Goal: Task Accomplishment & Management: Manage account settings

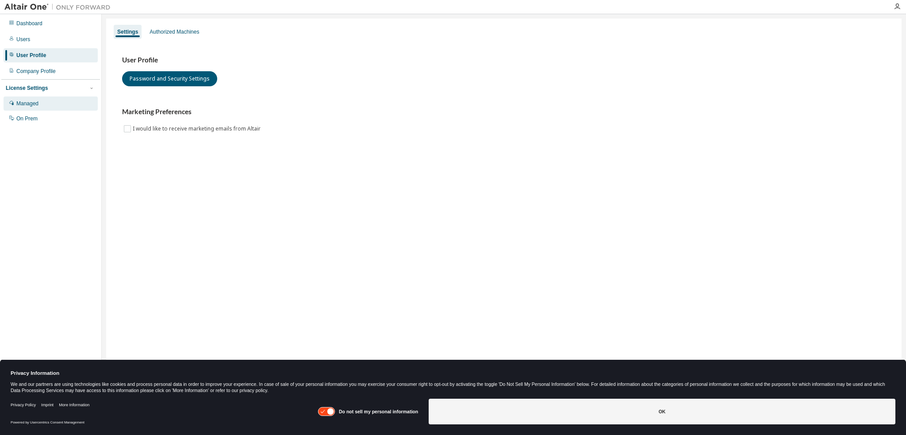
click at [21, 103] on div "Managed" at bounding box center [27, 103] width 22 height 7
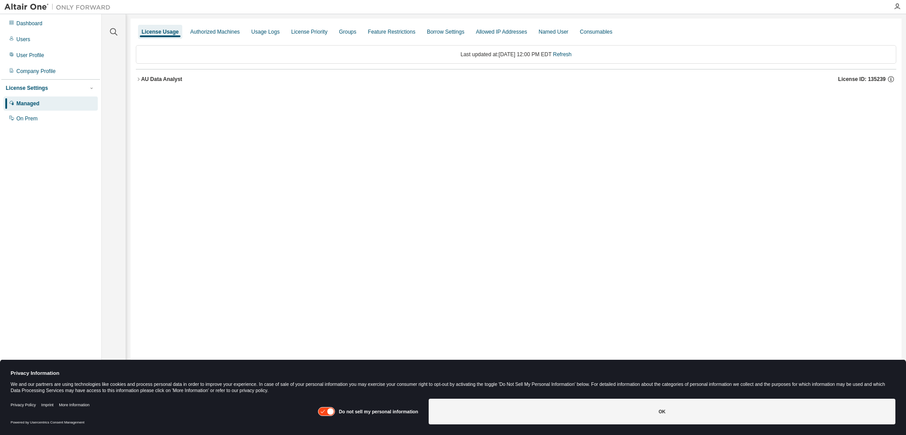
click at [139, 77] on icon "button" at bounding box center [138, 79] width 5 height 5
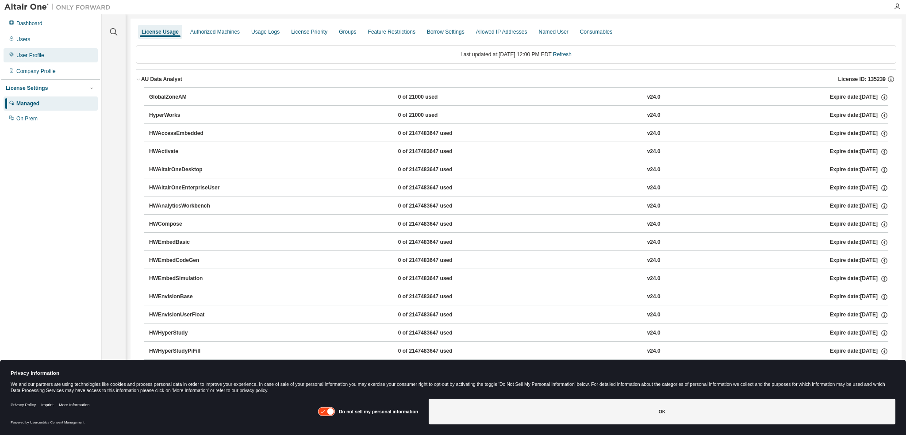
click at [33, 54] on div "User Profile" at bounding box center [30, 55] width 28 height 7
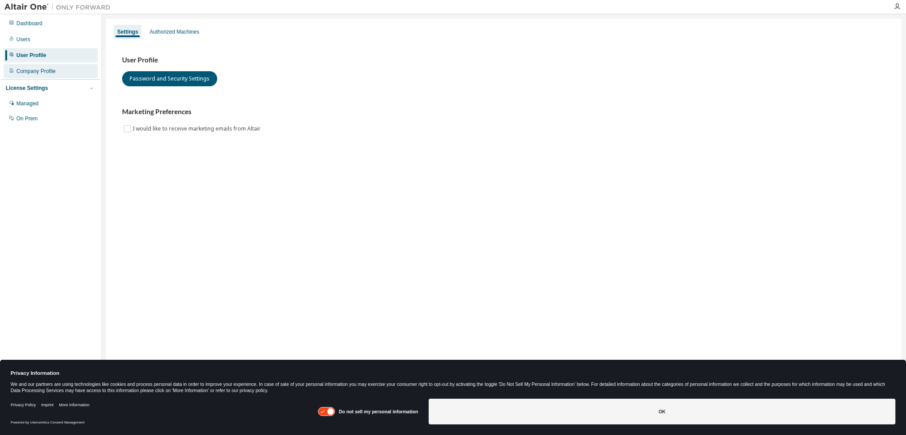
click at [32, 69] on div "Company Profile" at bounding box center [35, 71] width 39 height 7
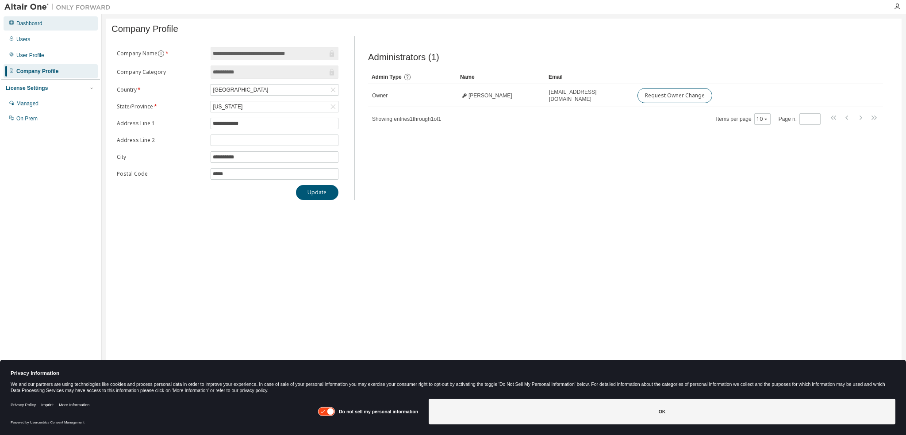
click at [31, 23] on div "Dashboard" at bounding box center [29, 23] width 26 height 7
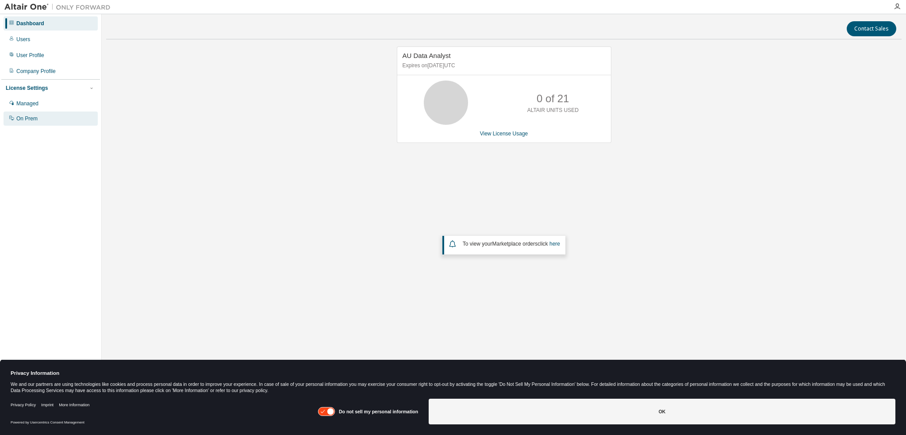
click at [19, 119] on div "On Prem" at bounding box center [26, 118] width 21 height 7
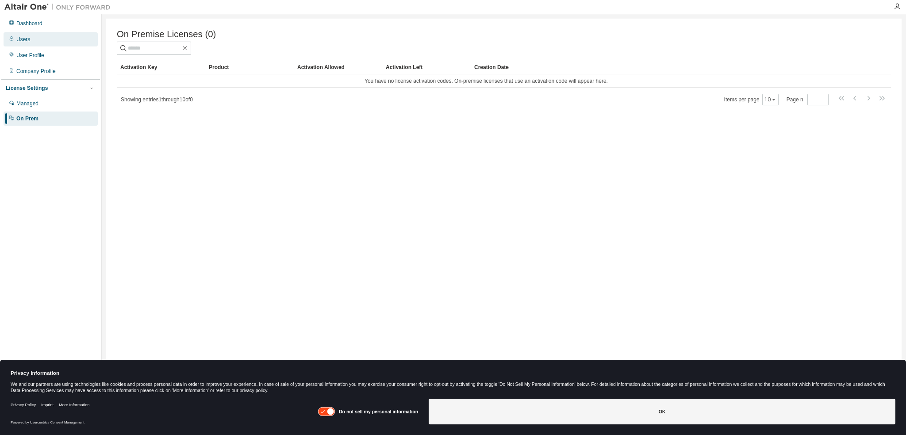
click at [26, 38] on div "Users" at bounding box center [23, 39] width 14 height 7
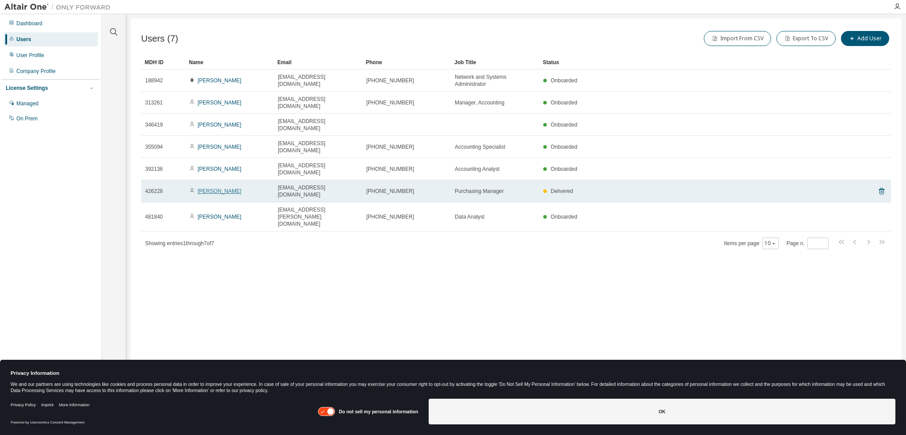
click at [214, 188] on link "Kelly Hart" at bounding box center [220, 191] width 44 height 6
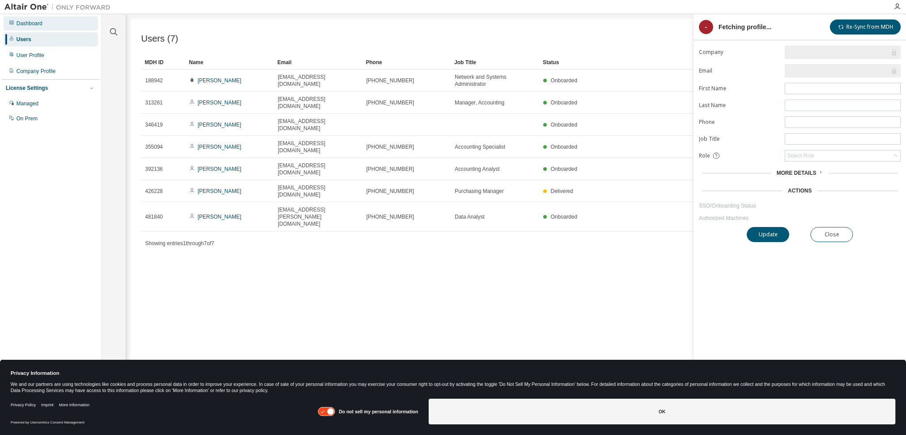
click at [23, 23] on div "Dashboard" at bounding box center [29, 23] width 26 height 7
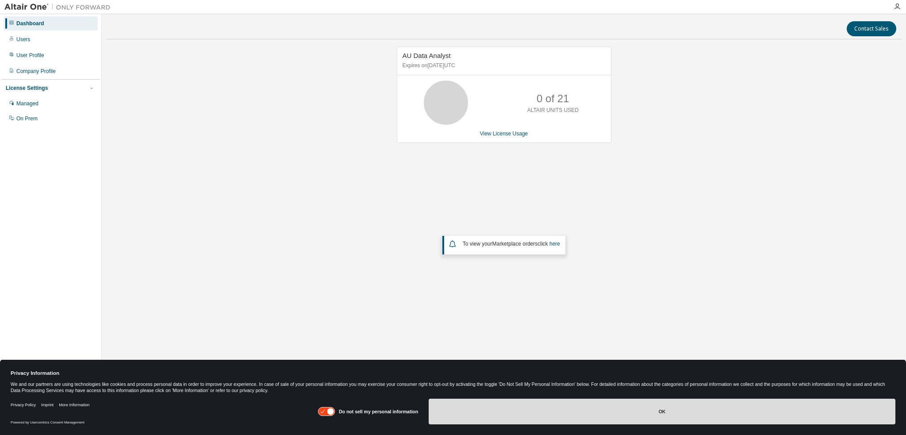
click at [683, 408] on button "OK" at bounding box center [662, 412] width 467 height 26
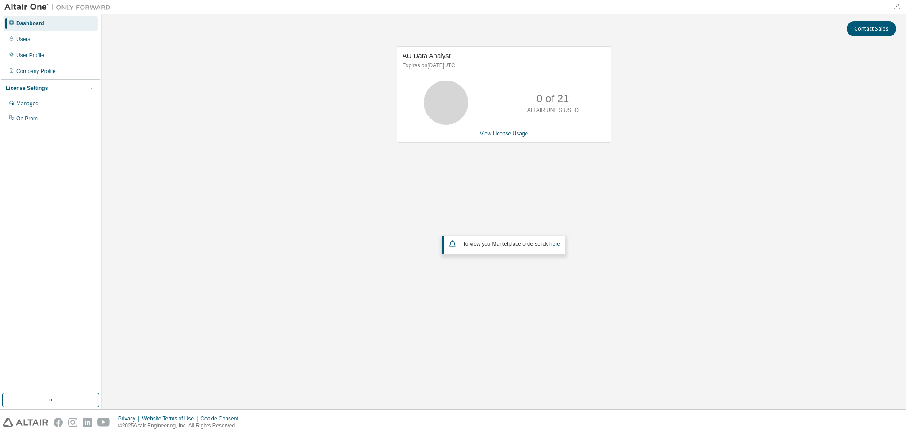
click at [897, 5] on icon "button" at bounding box center [897, 6] width 7 height 7
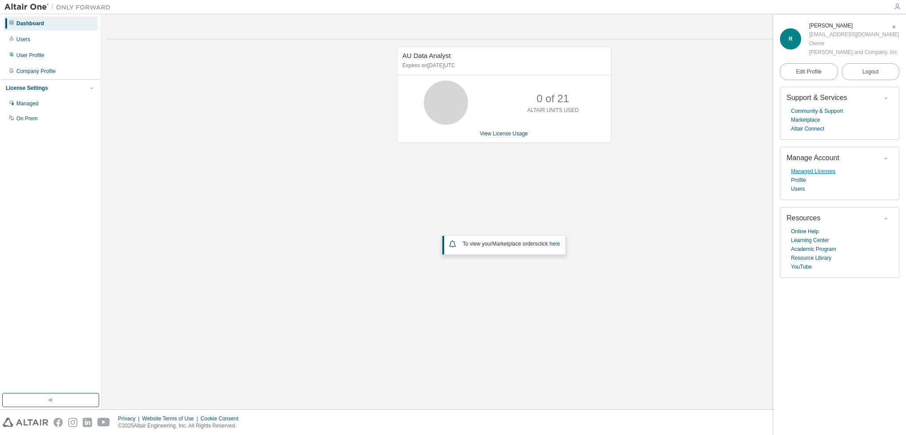
click at [819, 171] on link "Managed Licenses" at bounding box center [813, 171] width 45 height 9
click at [23, 68] on div "Company Profile" at bounding box center [35, 71] width 39 height 7
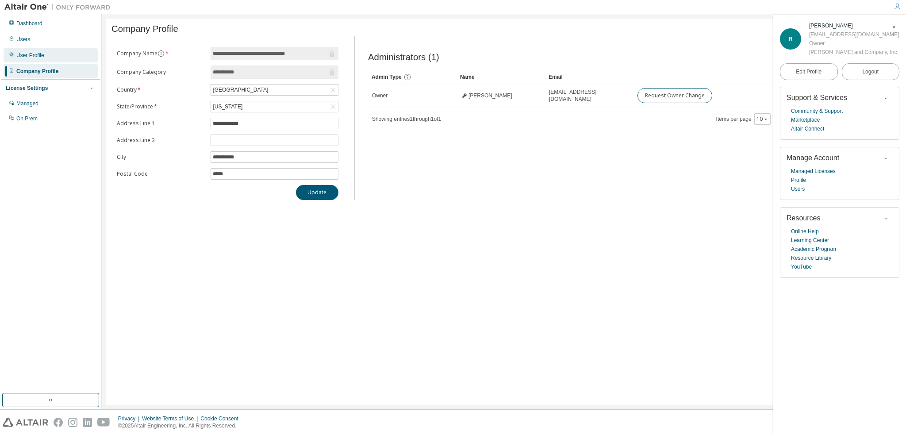
click at [31, 52] on div "User Profile" at bounding box center [30, 55] width 28 height 7
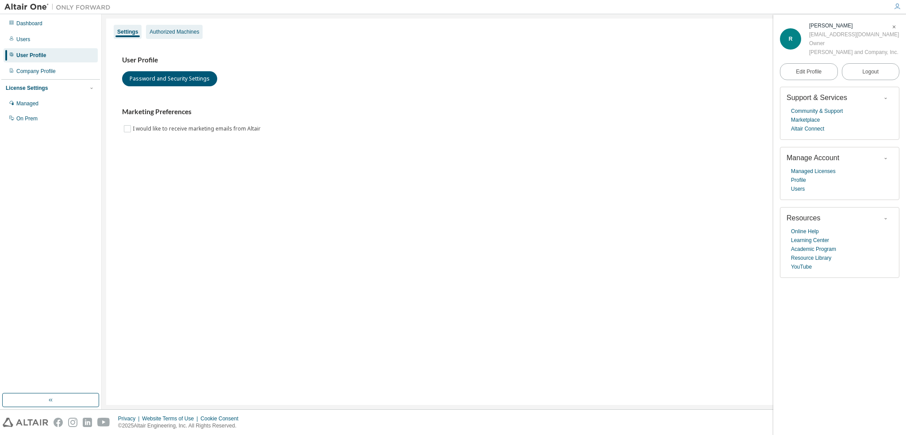
click at [181, 30] on div "Authorized Machines" at bounding box center [175, 31] width 50 height 7
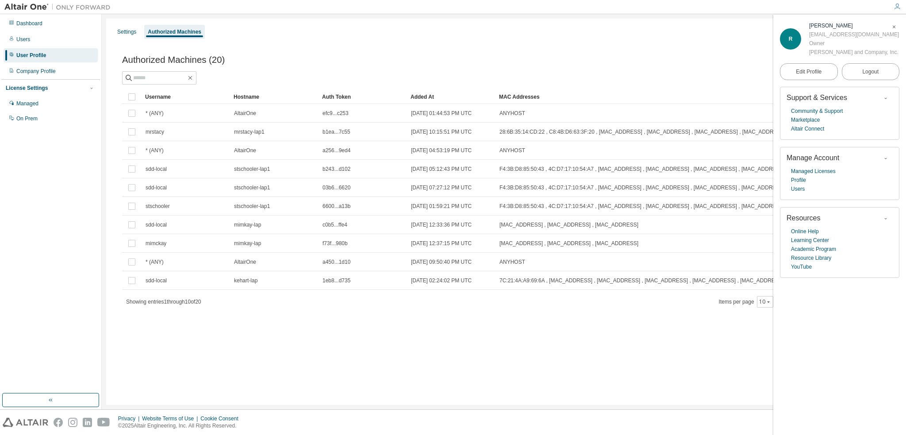
click at [890, 25] on span "button" at bounding box center [894, 27] width 9 height 14
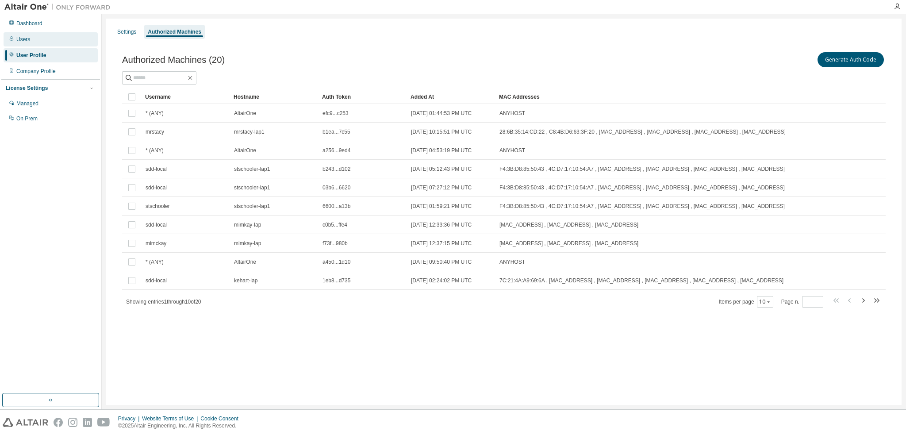
click at [24, 38] on div "Users" at bounding box center [23, 39] width 14 height 7
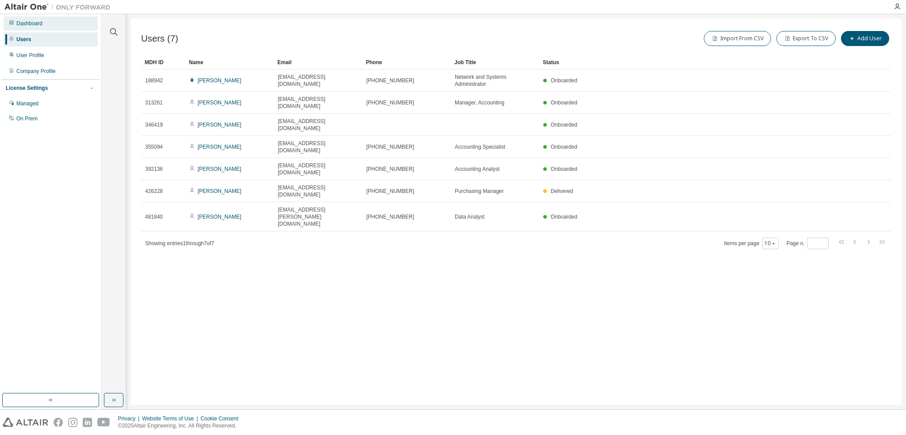
click at [28, 23] on div "Dashboard" at bounding box center [29, 23] width 26 height 7
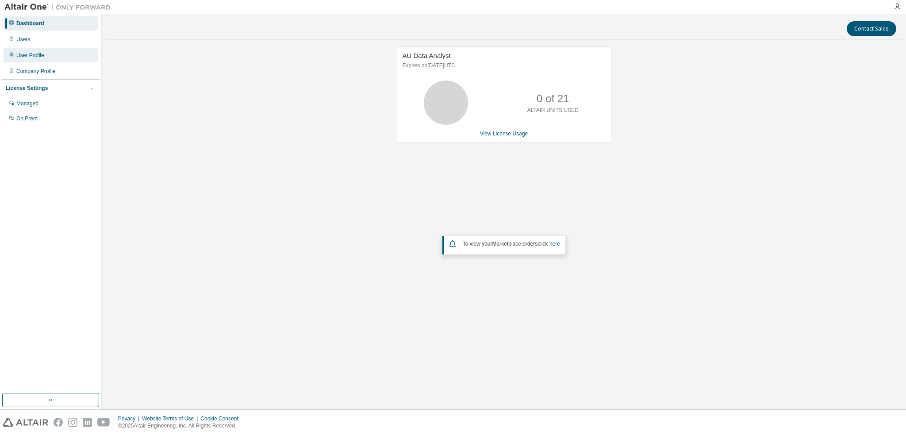
click at [26, 52] on div "User Profile" at bounding box center [30, 55] width 28 height 7
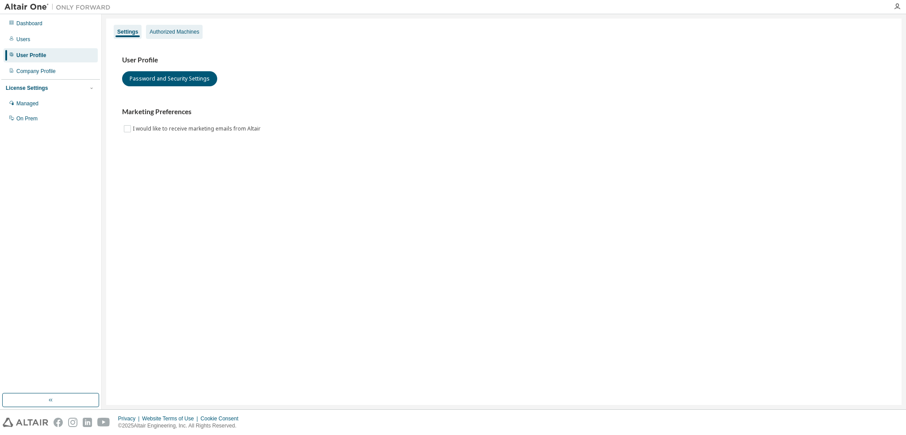
click at [161, 34] on div "Authorized Machines" at bounding box center [175, 31] width 50 height 7
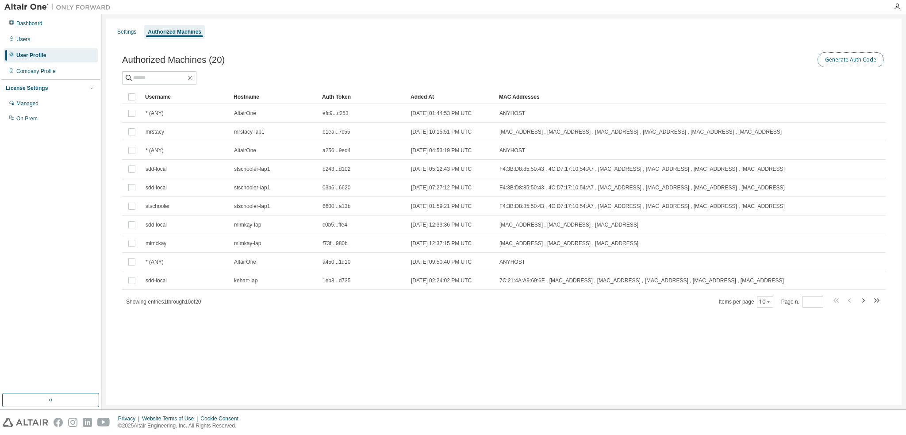
click at [837, 58] on button "Generate Auth Code" at bounding box center [850, 59] width 66 height 15
